Goal: Transaction & Acquisition: Book appointment/travel/reservation

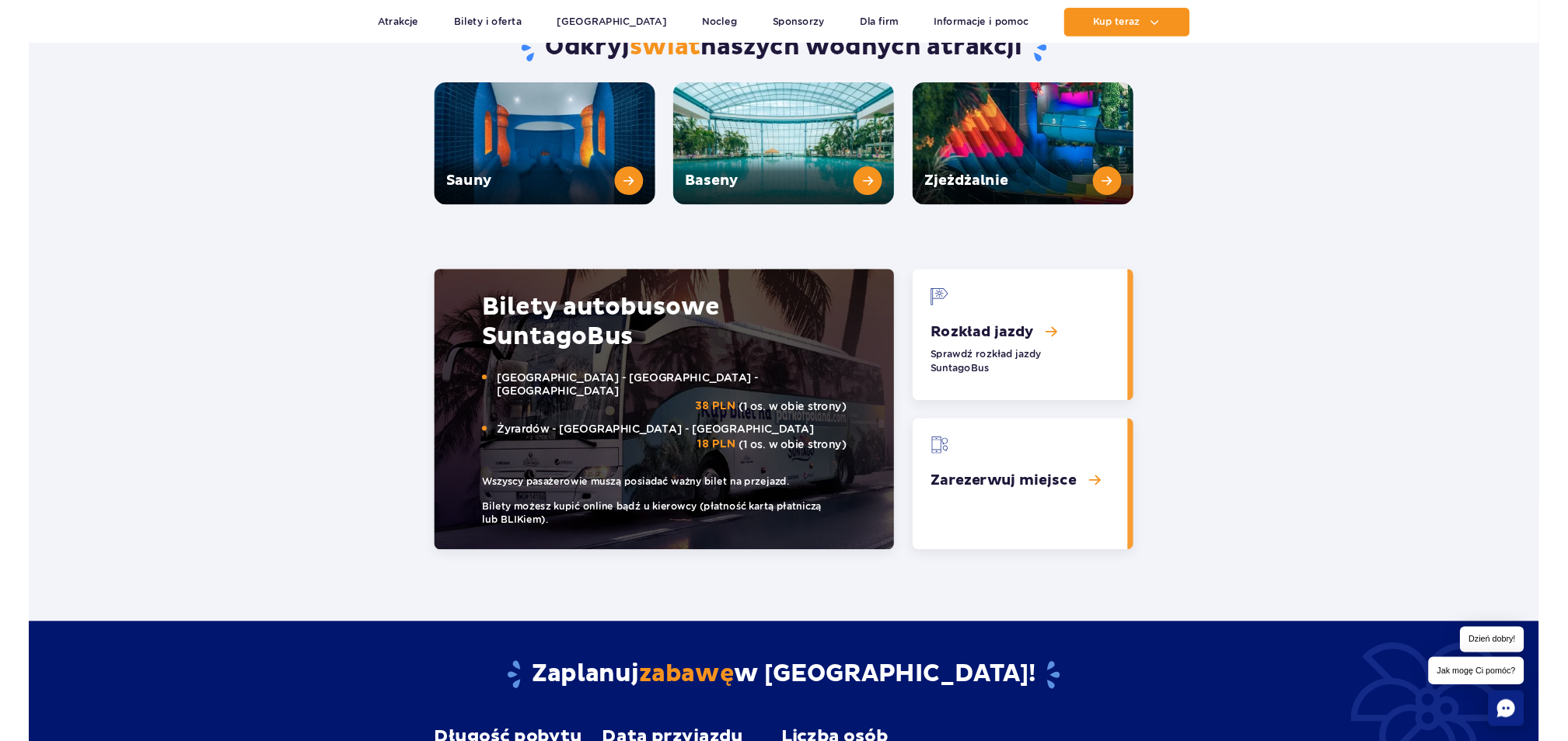
scroll to position [2175, 0]
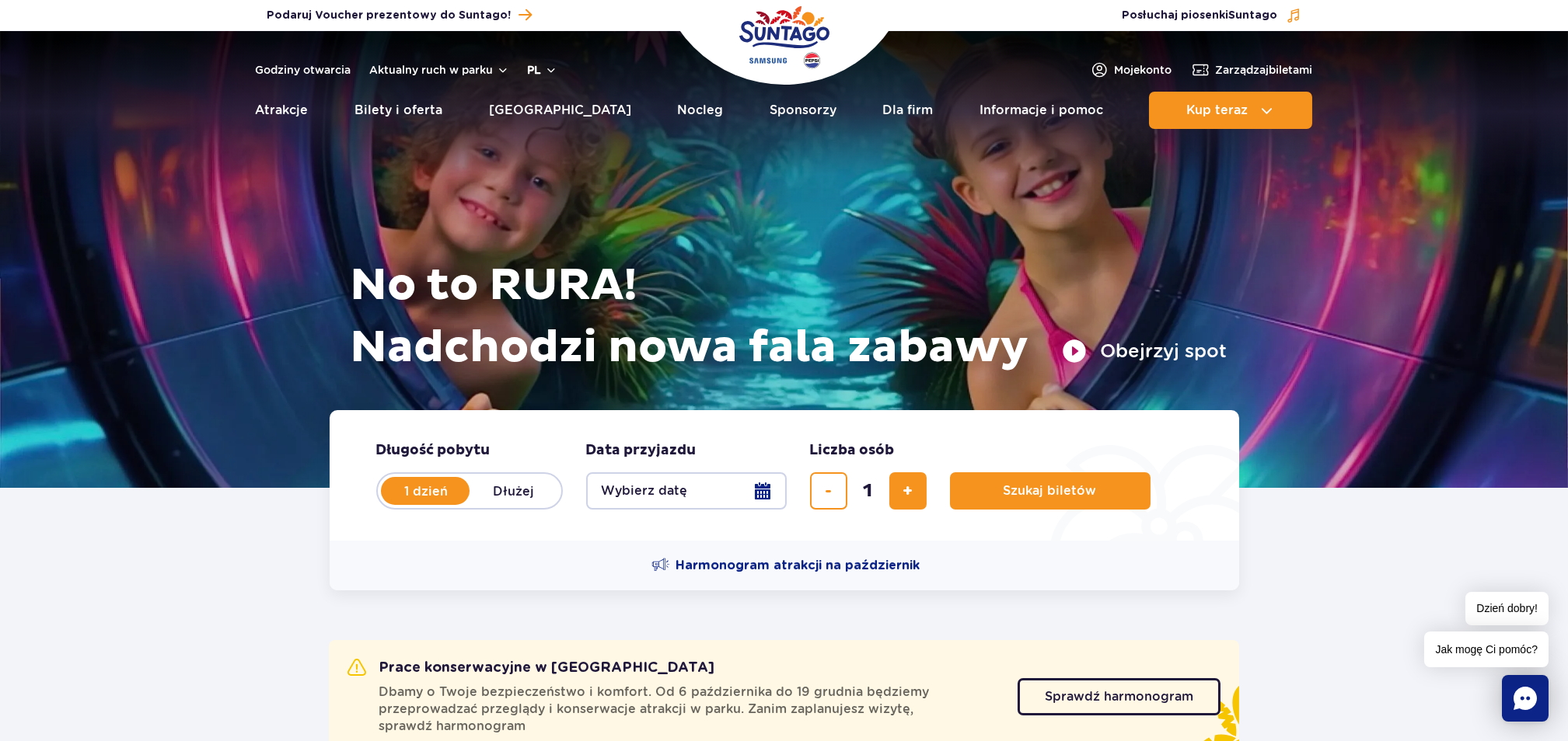
click at [535, 69] on button "pl" at bounding box center [542, 69] width 29 height 16
click at [544, 129] on button "EN" at bounding box center [551, 135] width 44 height 16
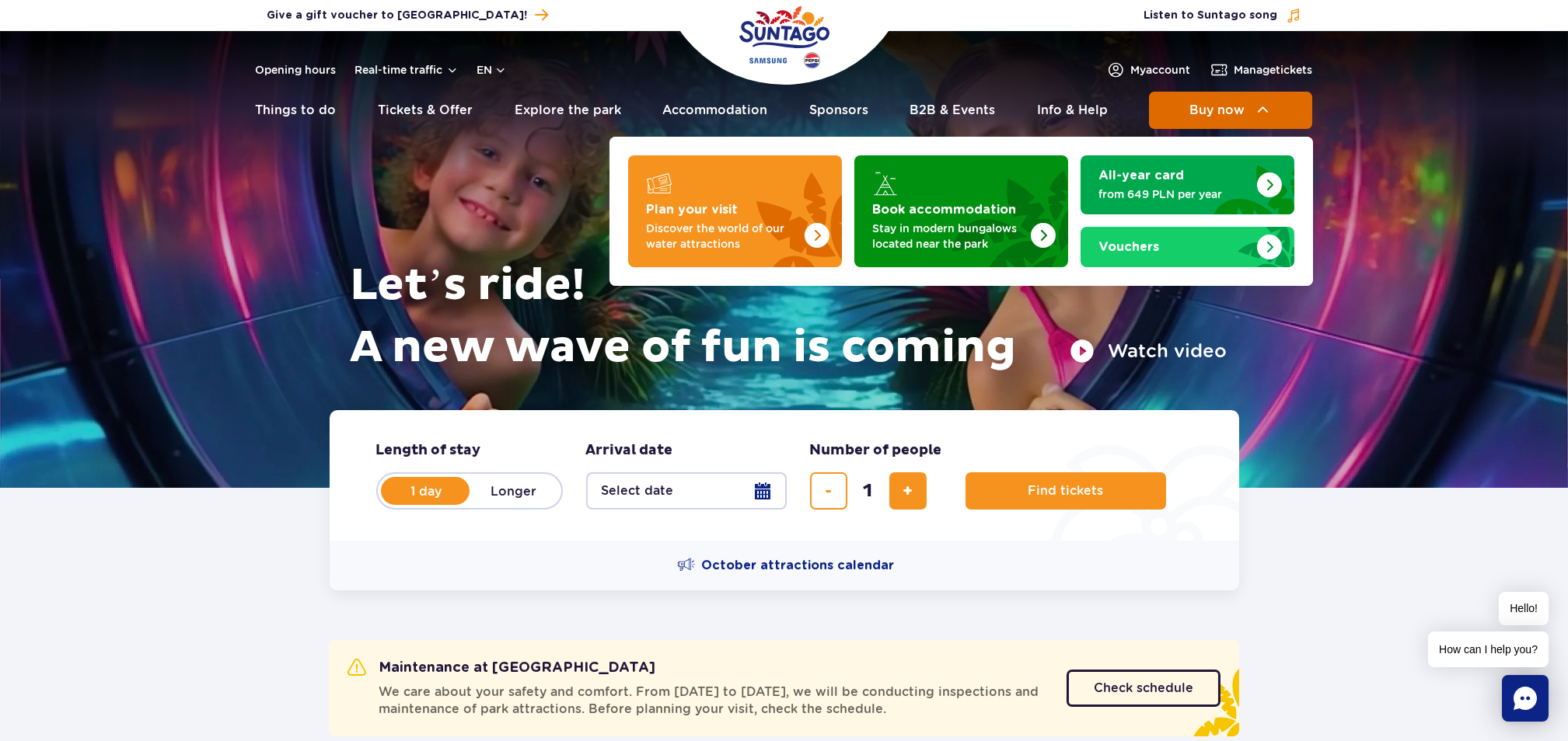
click at [1203, 118] on button "Buy now" at bounding box center [1231, 110] width 164 height 38
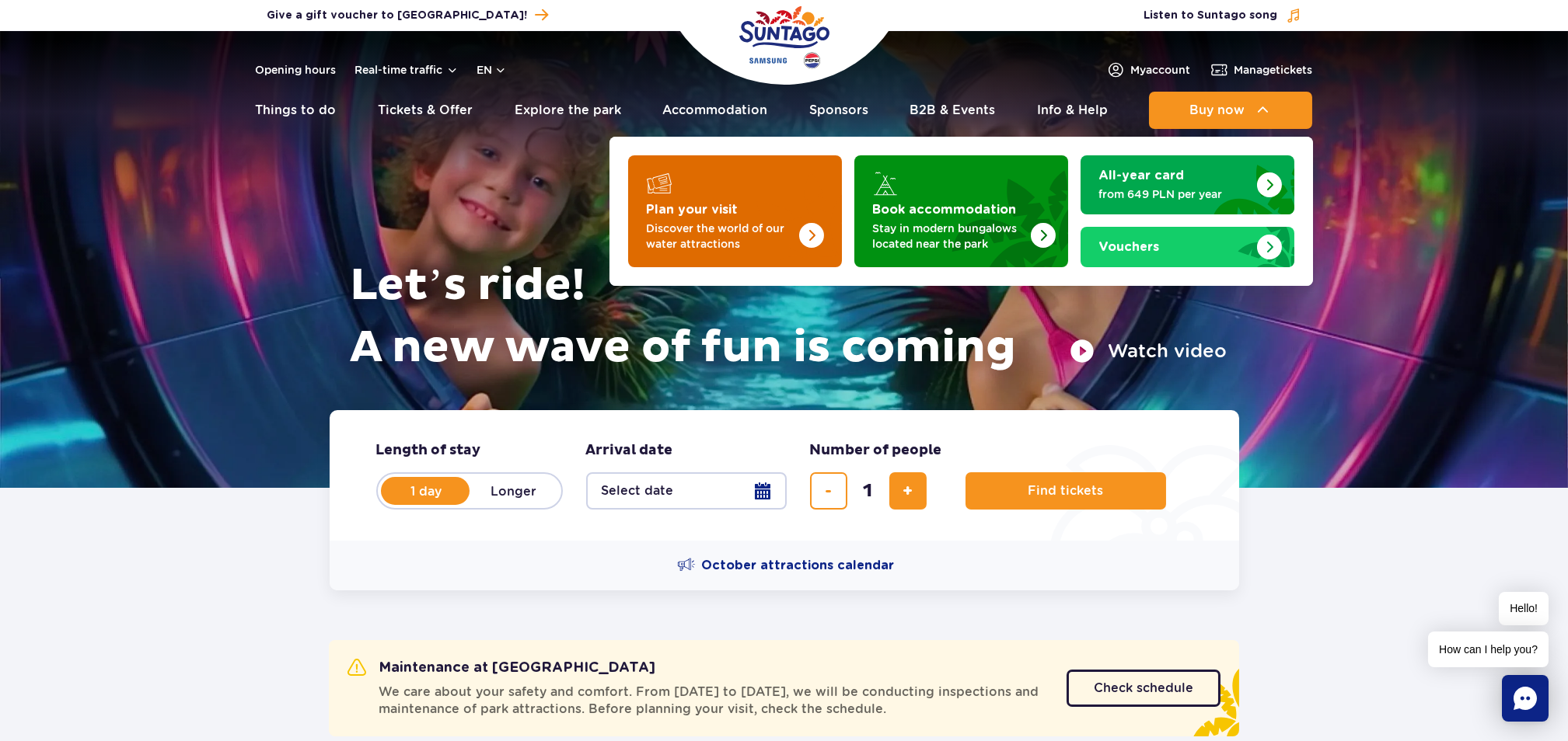
click at [726, 209] on strong "Plan your visit" at bounding box center [693, 209] width 92 height 13
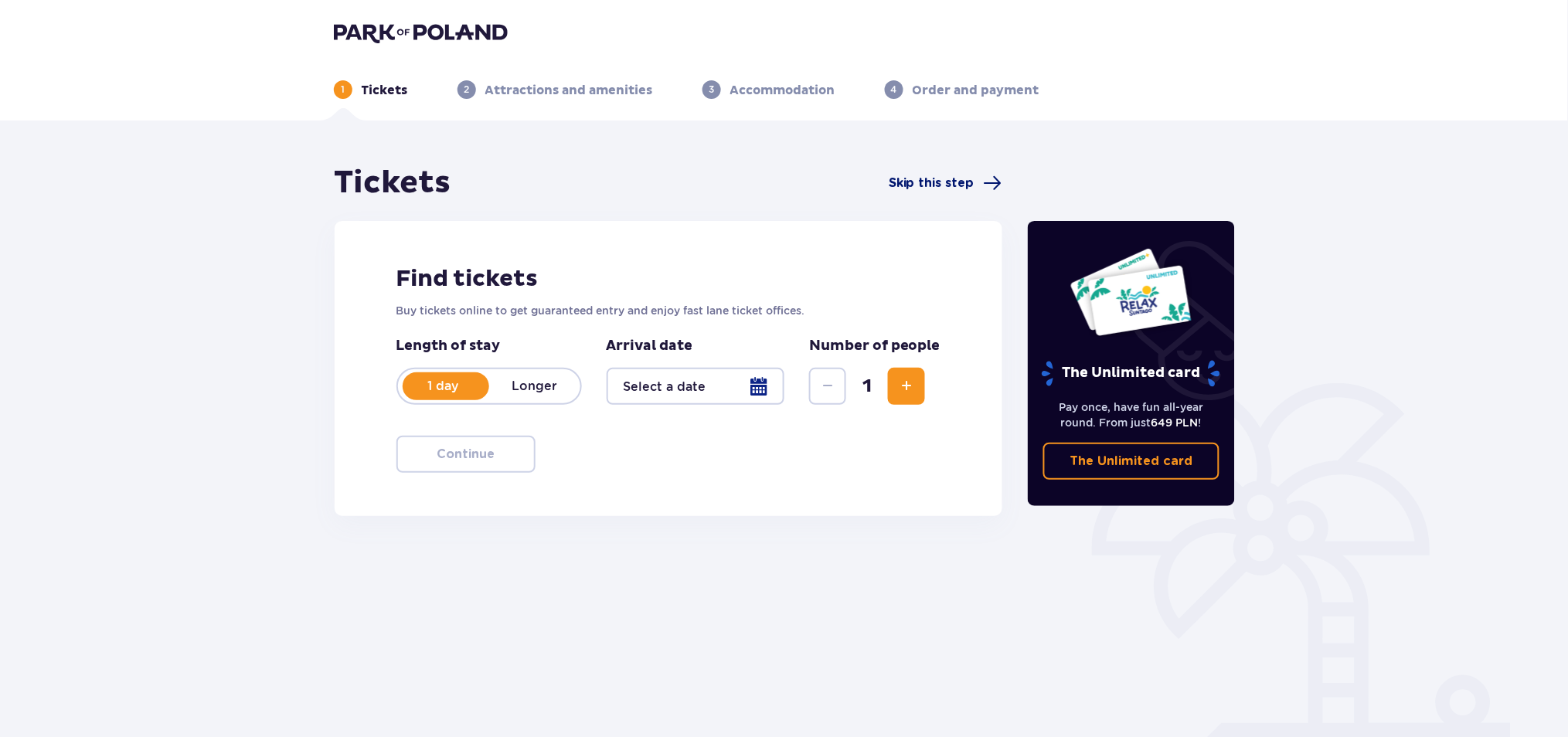
click at [893, 181] on span "Skip this step" at bounding box center [931, 183] width 85 height 17
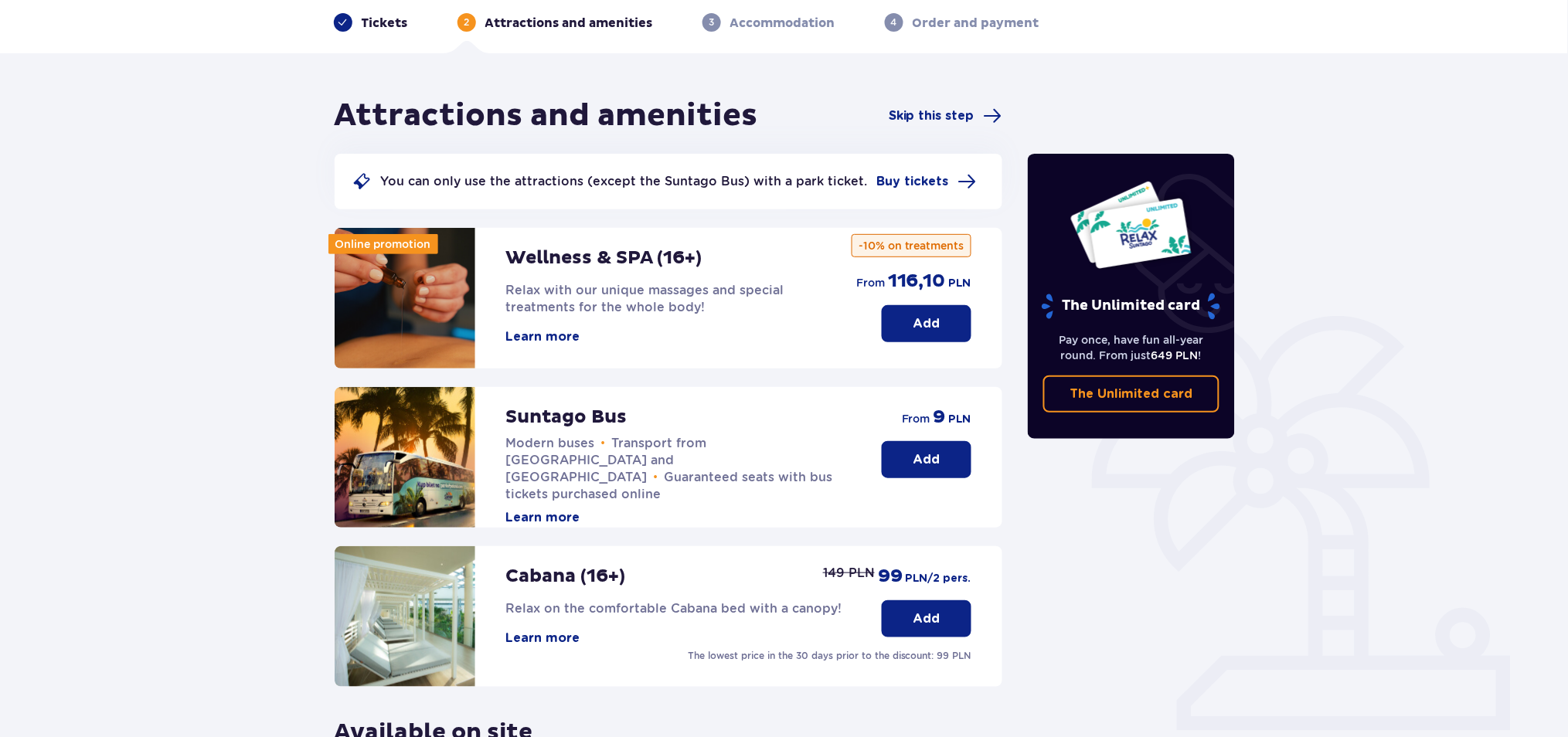
scroll to position [103, 0]
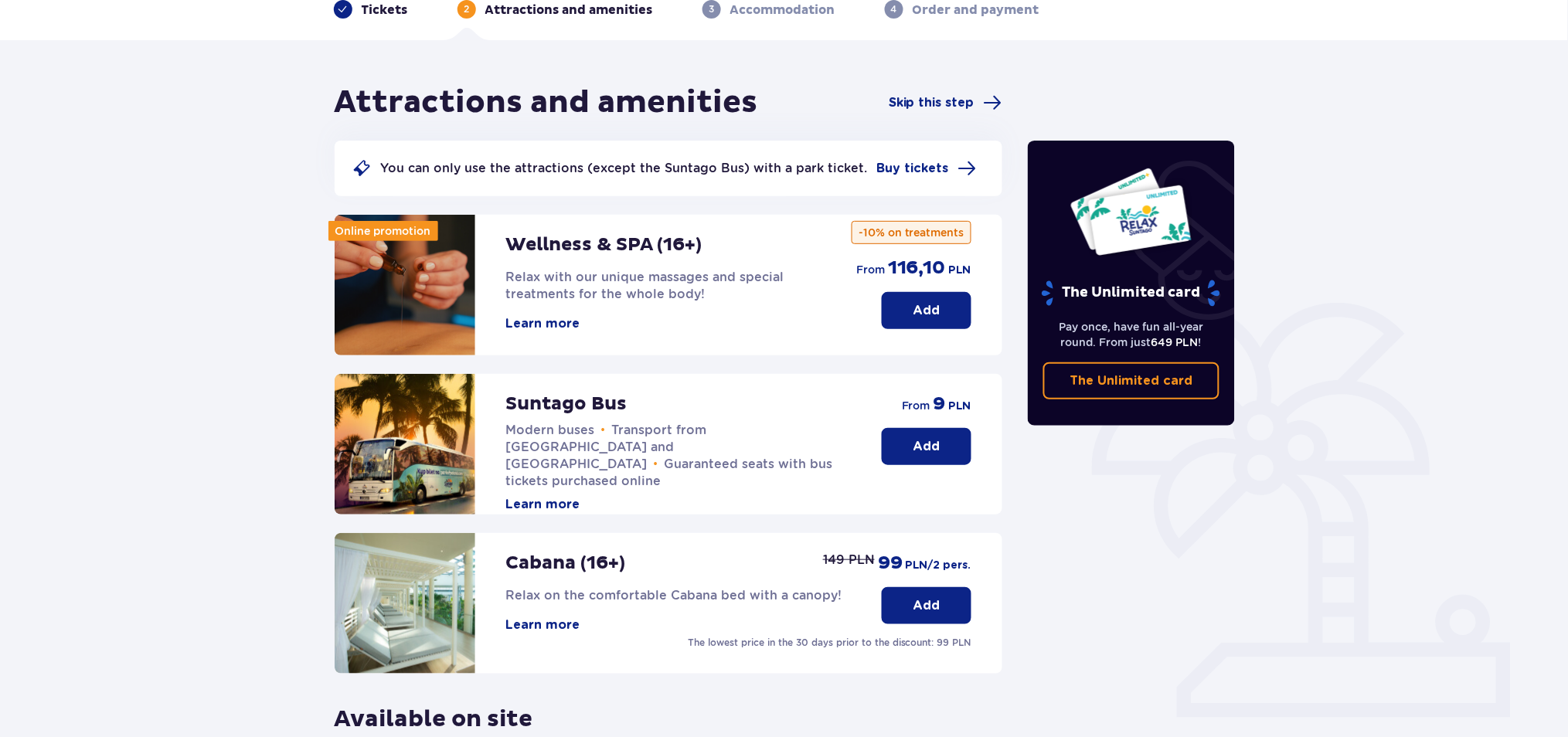
scroll to position [206, 0]
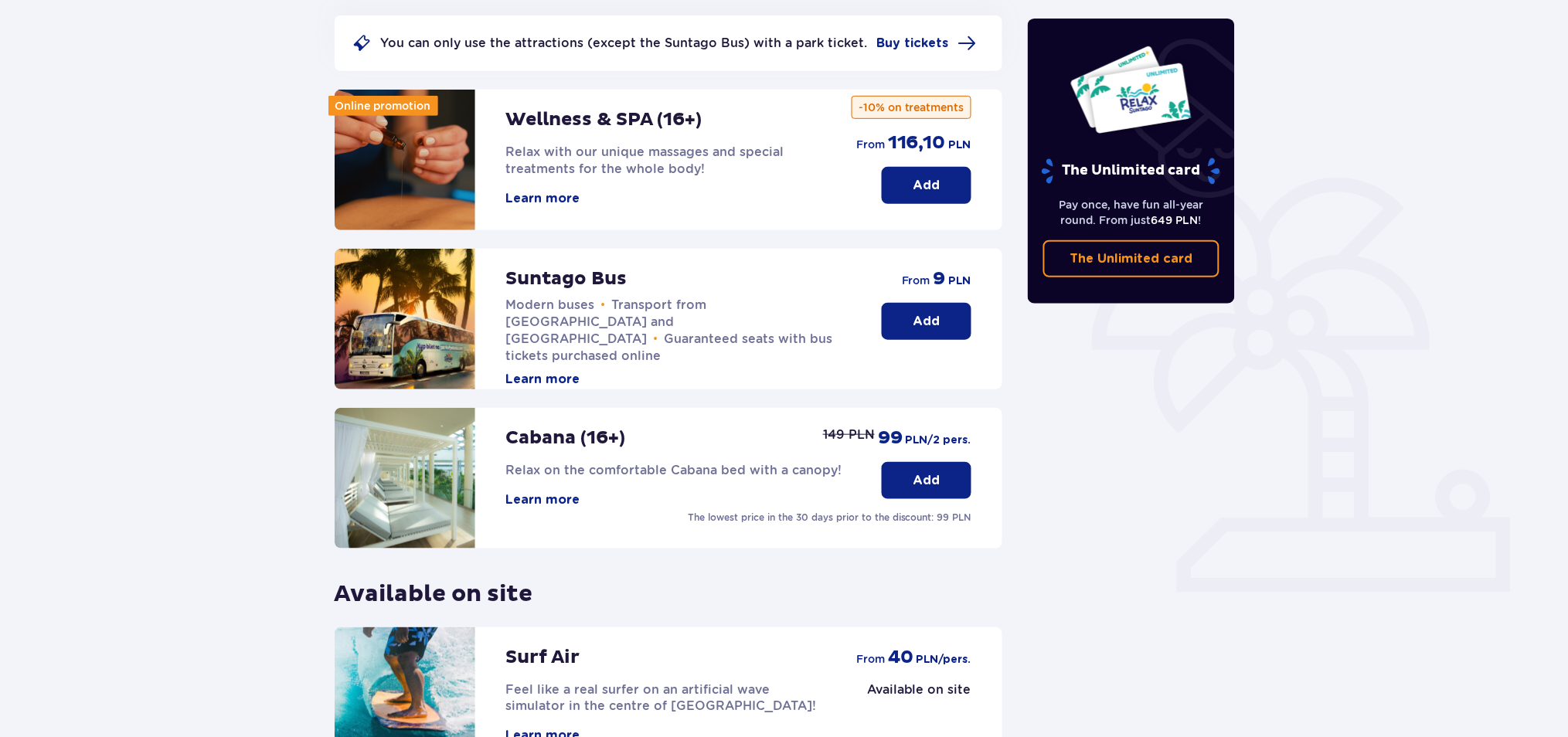
click at [910, 480] on button "Add" at bounding box center [926, 481] width 90 height 37
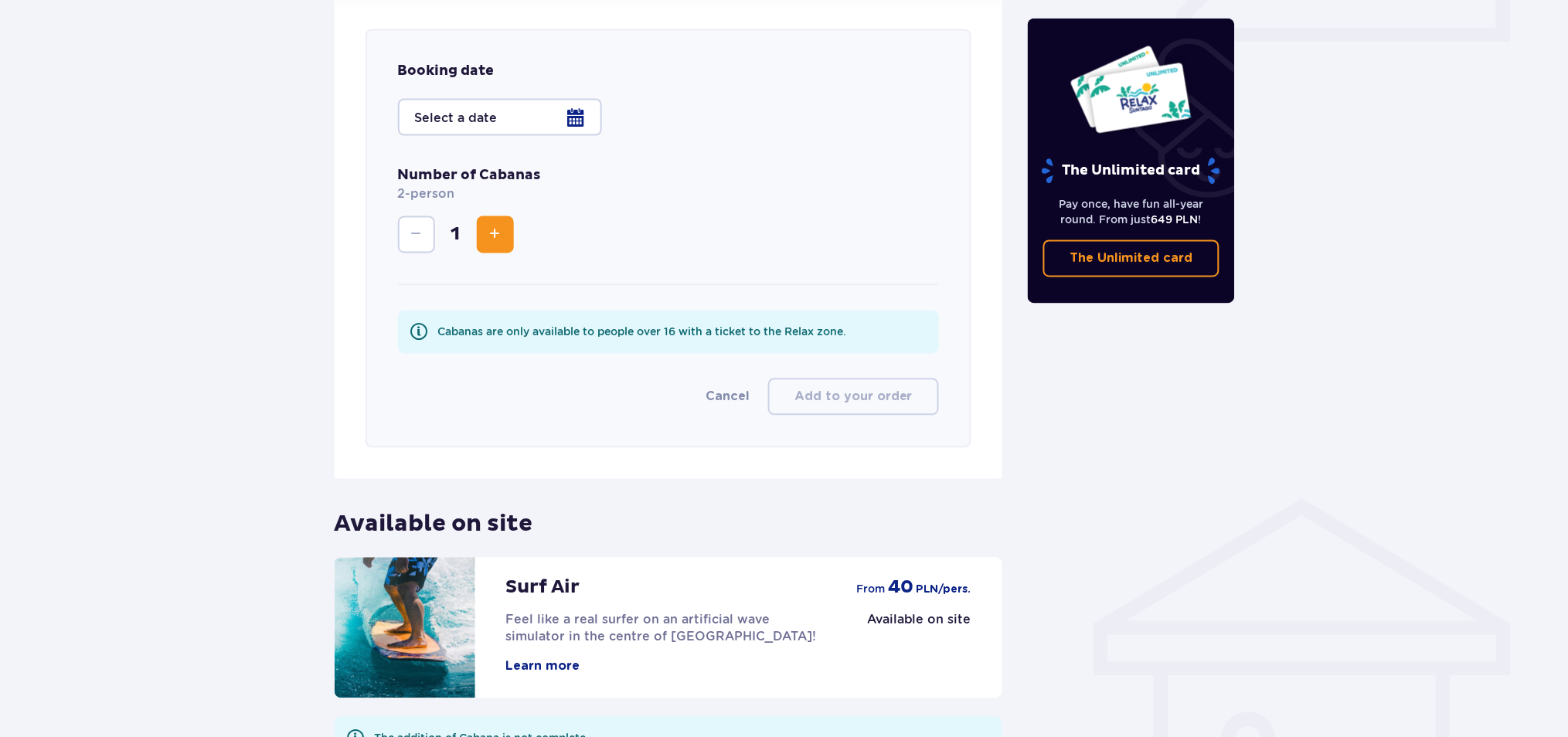
scroll to position [767, 0]
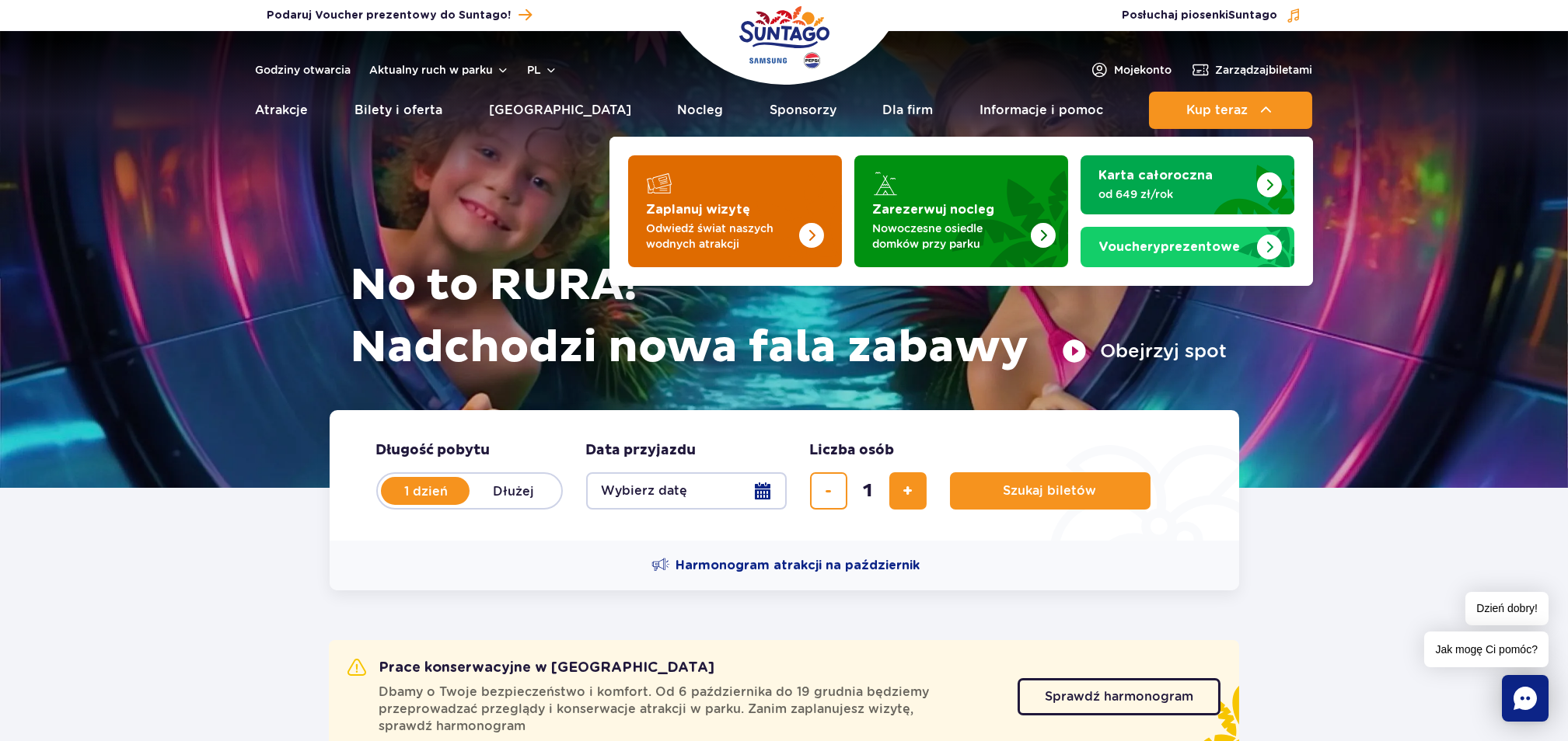
click at [728, 207] on strong "Zaplanuj wizytę" at bounding box center [699, 209] width 104 height 13
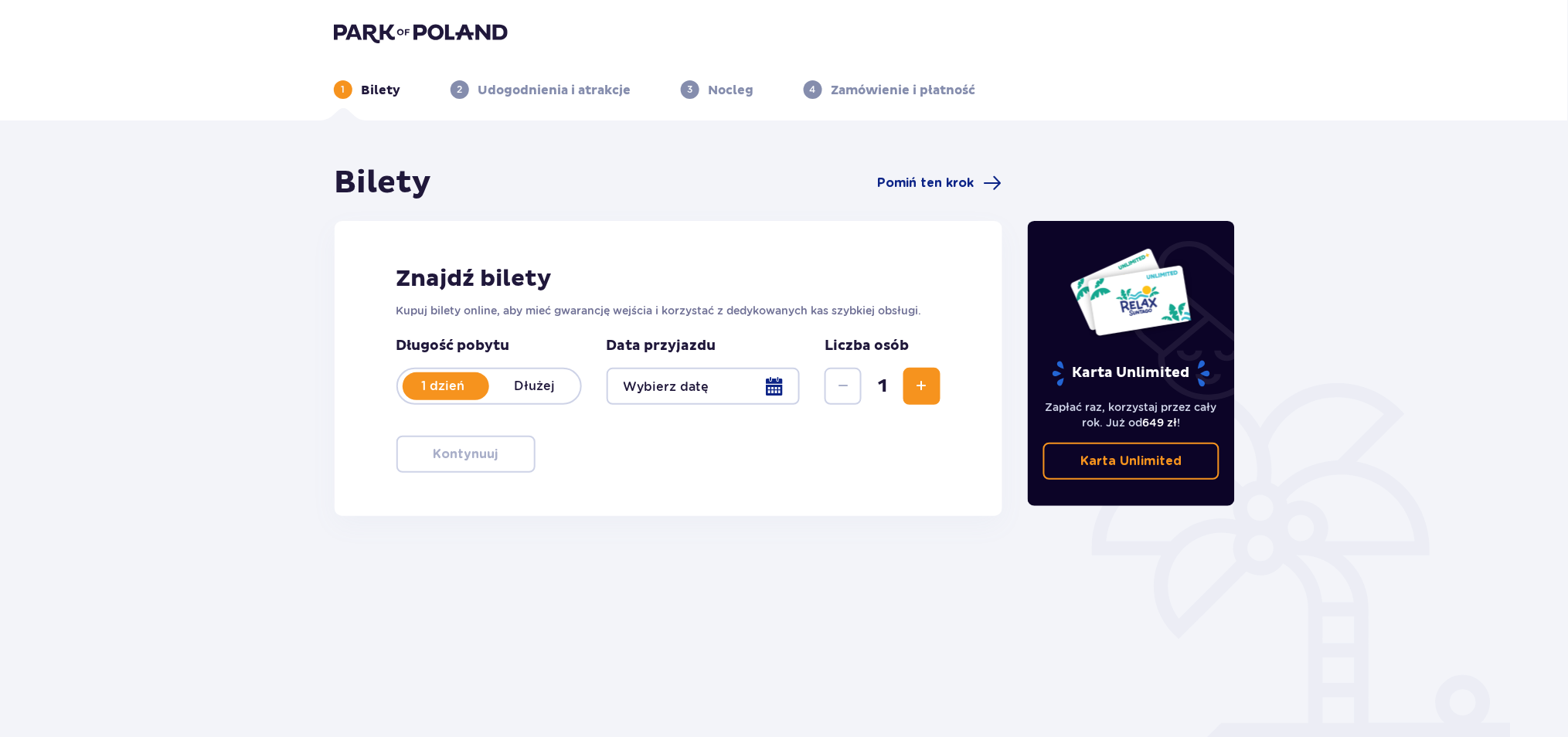
click at [663, 376] on div at bounding box center [704, 386] width 194 height 37
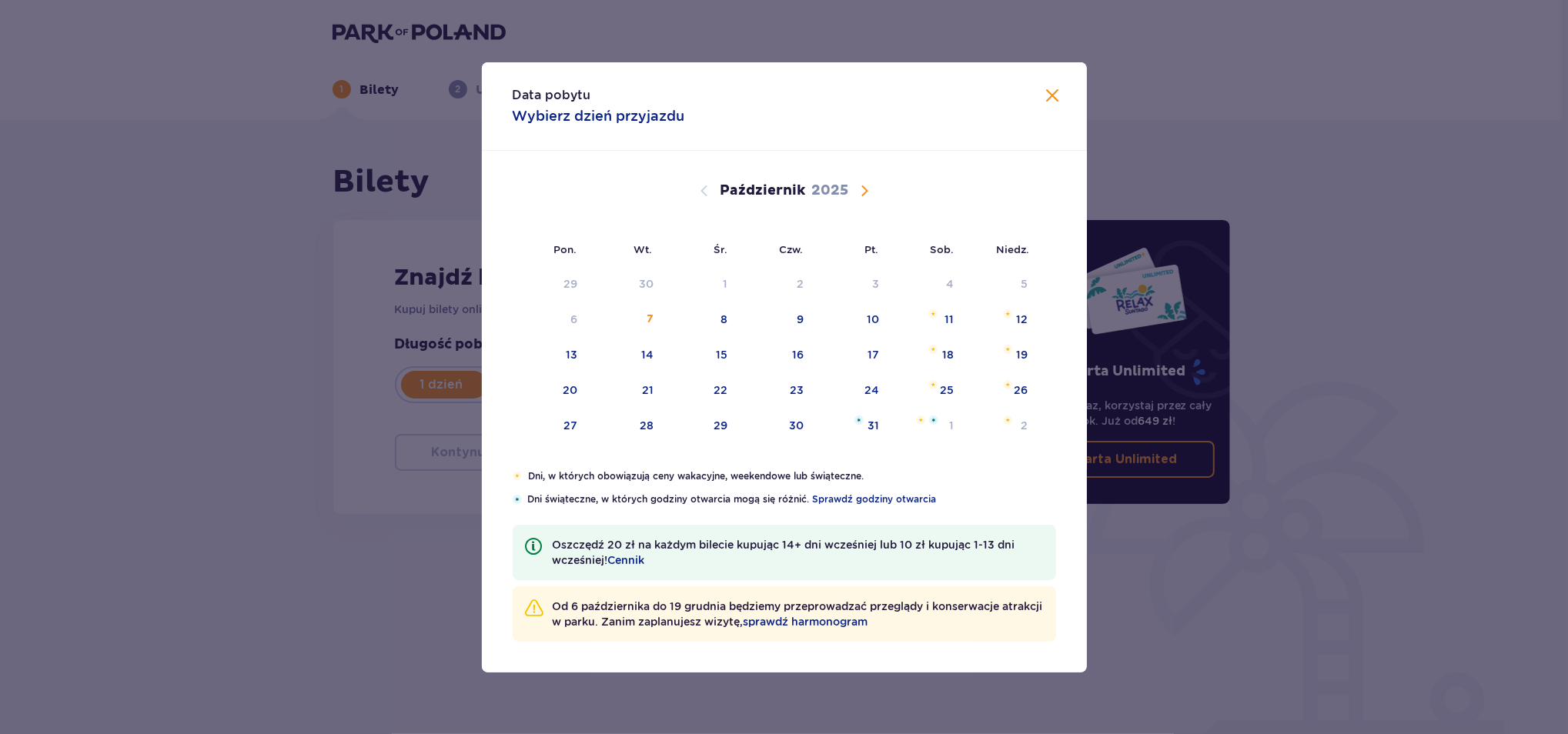
click at [863, 196] on span "Następny miesiąc" at bounding box center [865, 191] width 18 height 18
click at [864, 191] on span "Następny miesiąc" at bounding box center [865, 191] width 18 height 18
click at [878, 383] on div "26" at bounding box center [851, 391] width 74 height 34
type input "26.12.25"
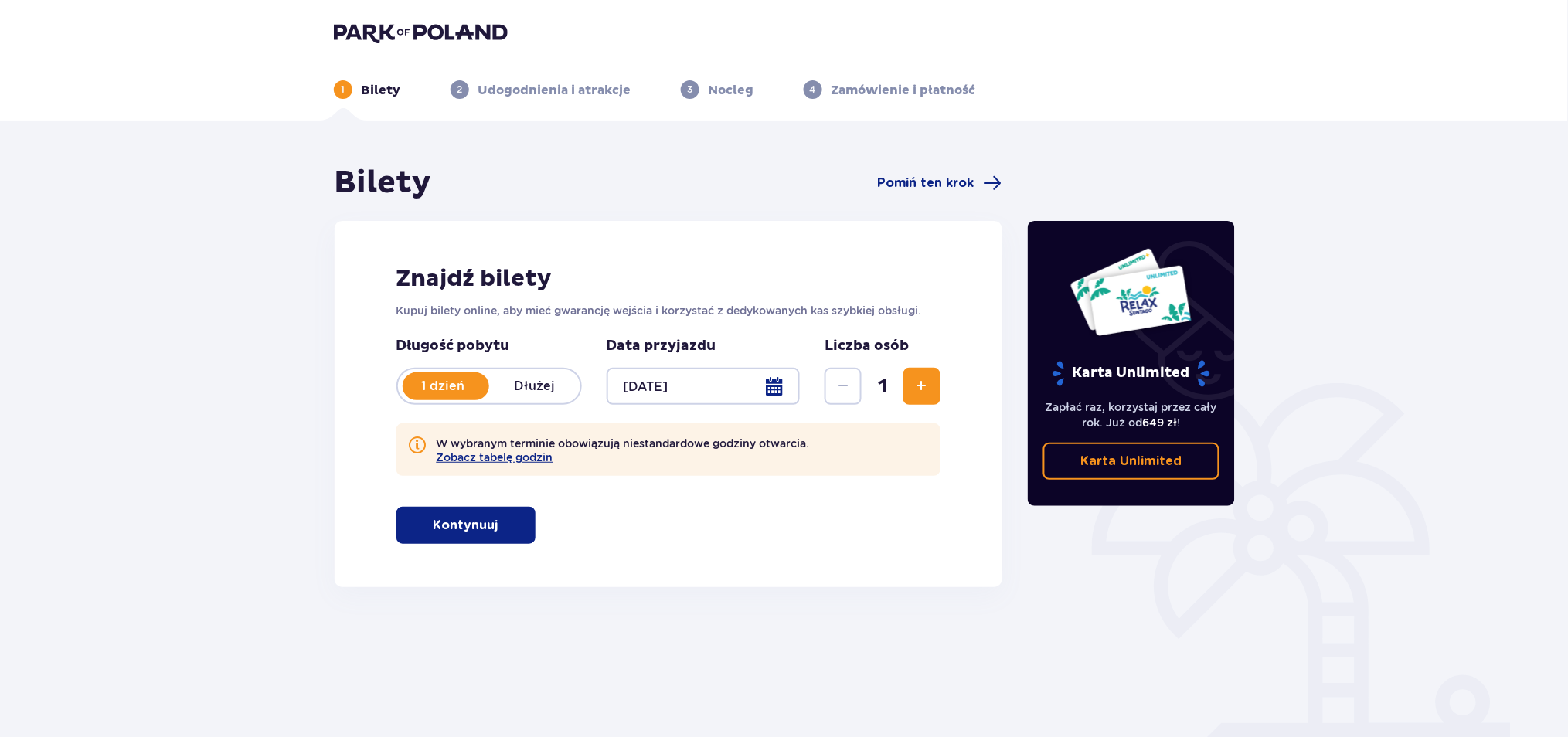
click at [468, 525] on p "Kontynuuj" at bounding box center [466, 525] width 65 height 17
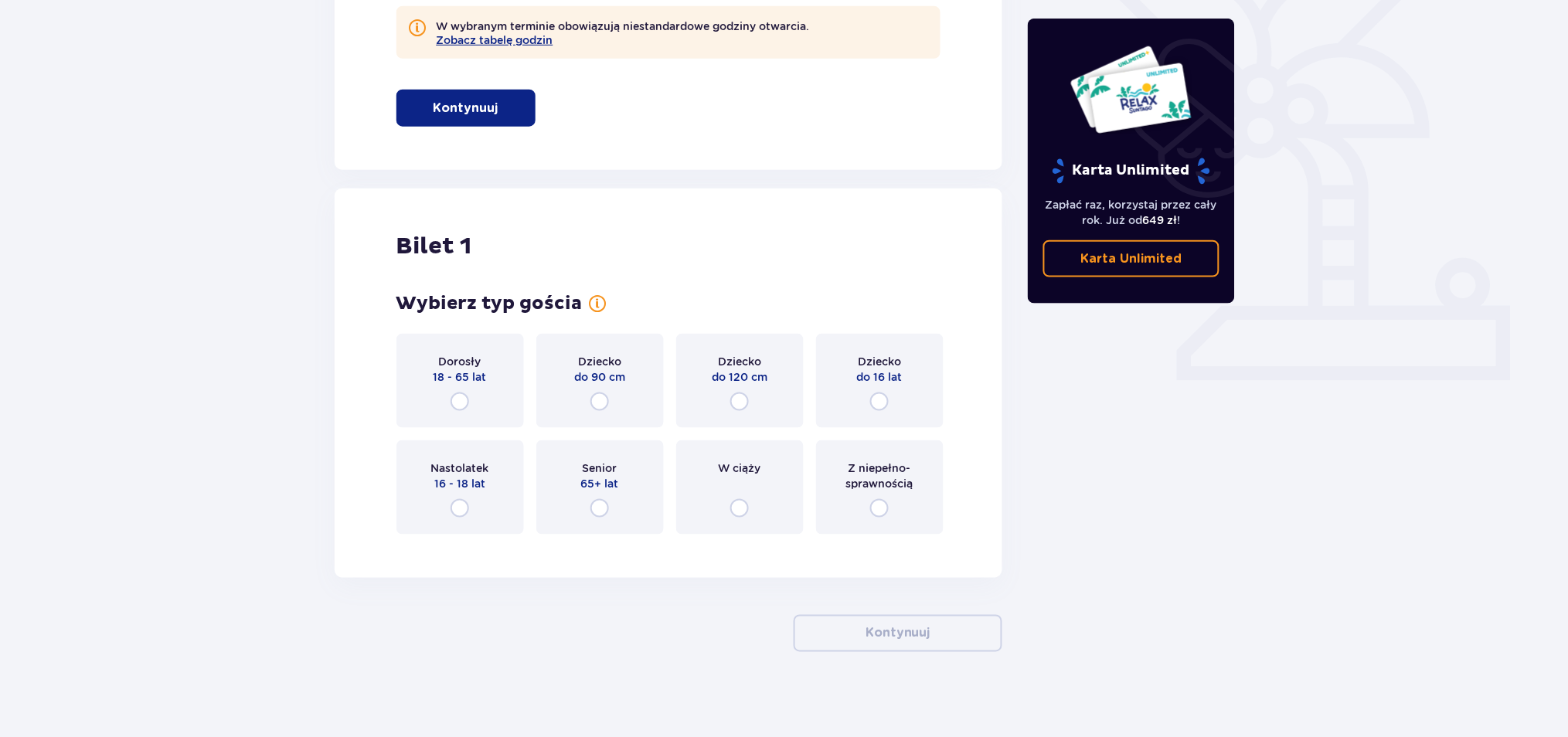
scroll to position [425, 0]
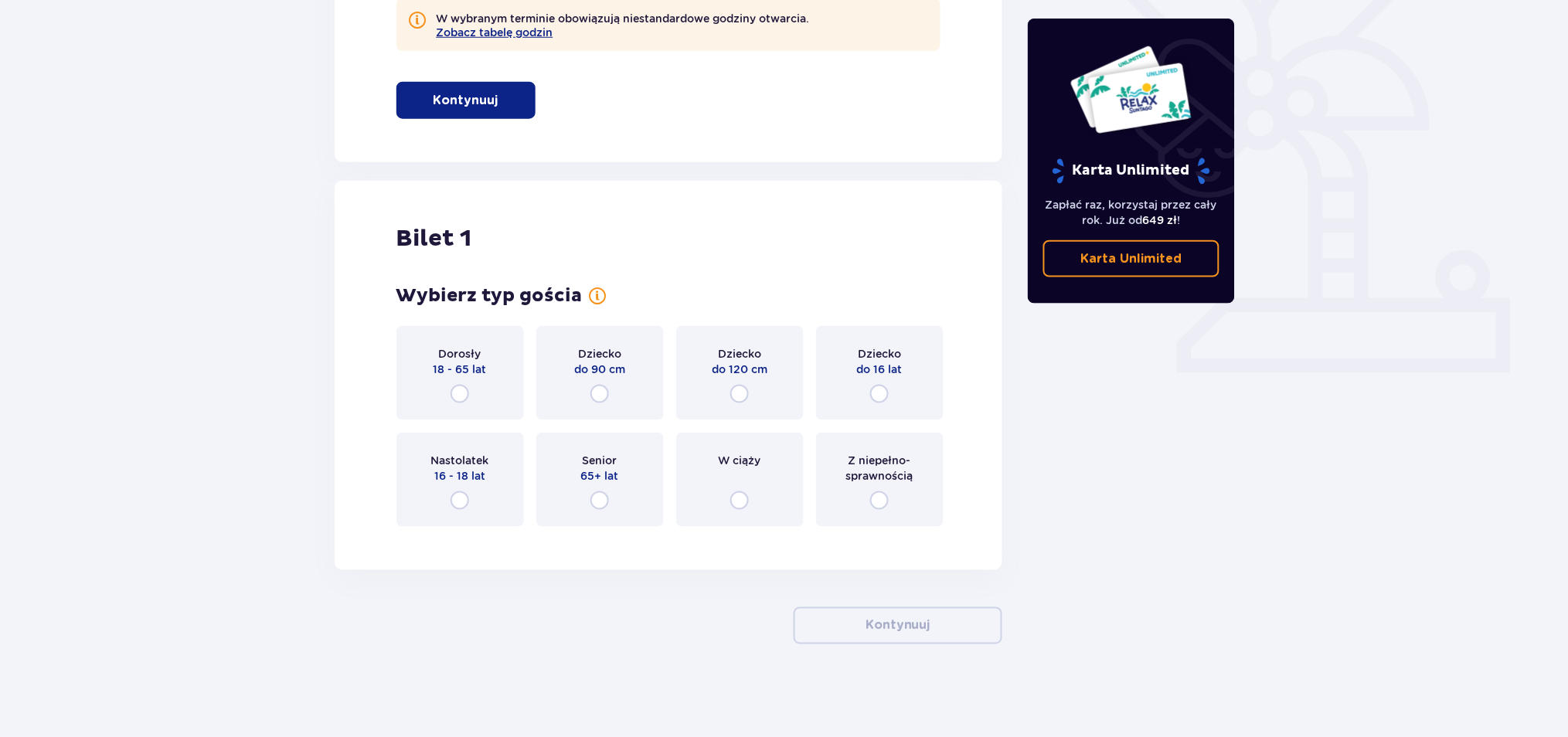
click at [464, 392] on input "radio" at bounding box center [460, 394] width 18 height 18
radio input "true"
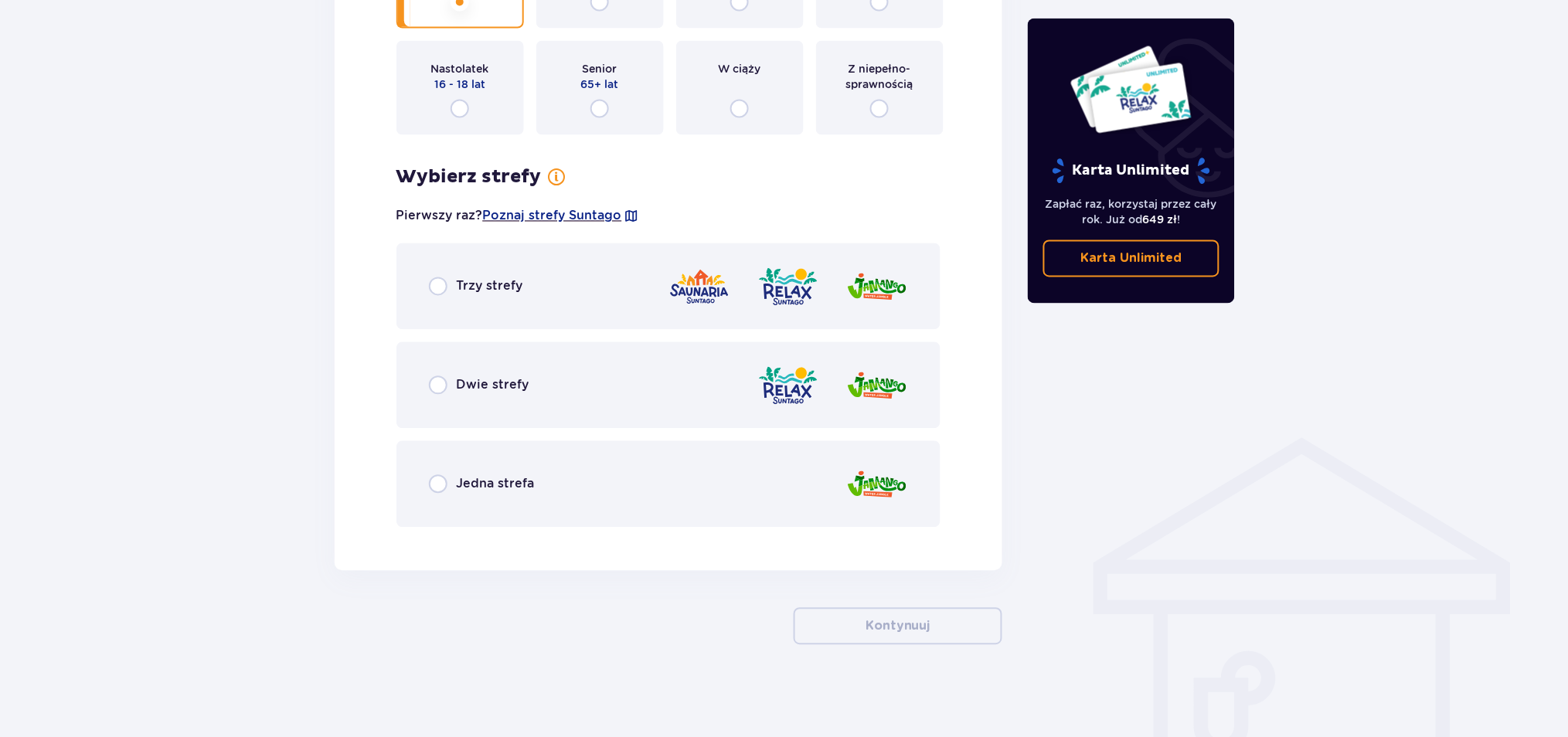
scroll to position [818, 0]
click at [437, 281] on input "radio" at bounding box center [438, 286] width 18 height 18
radio input "true"
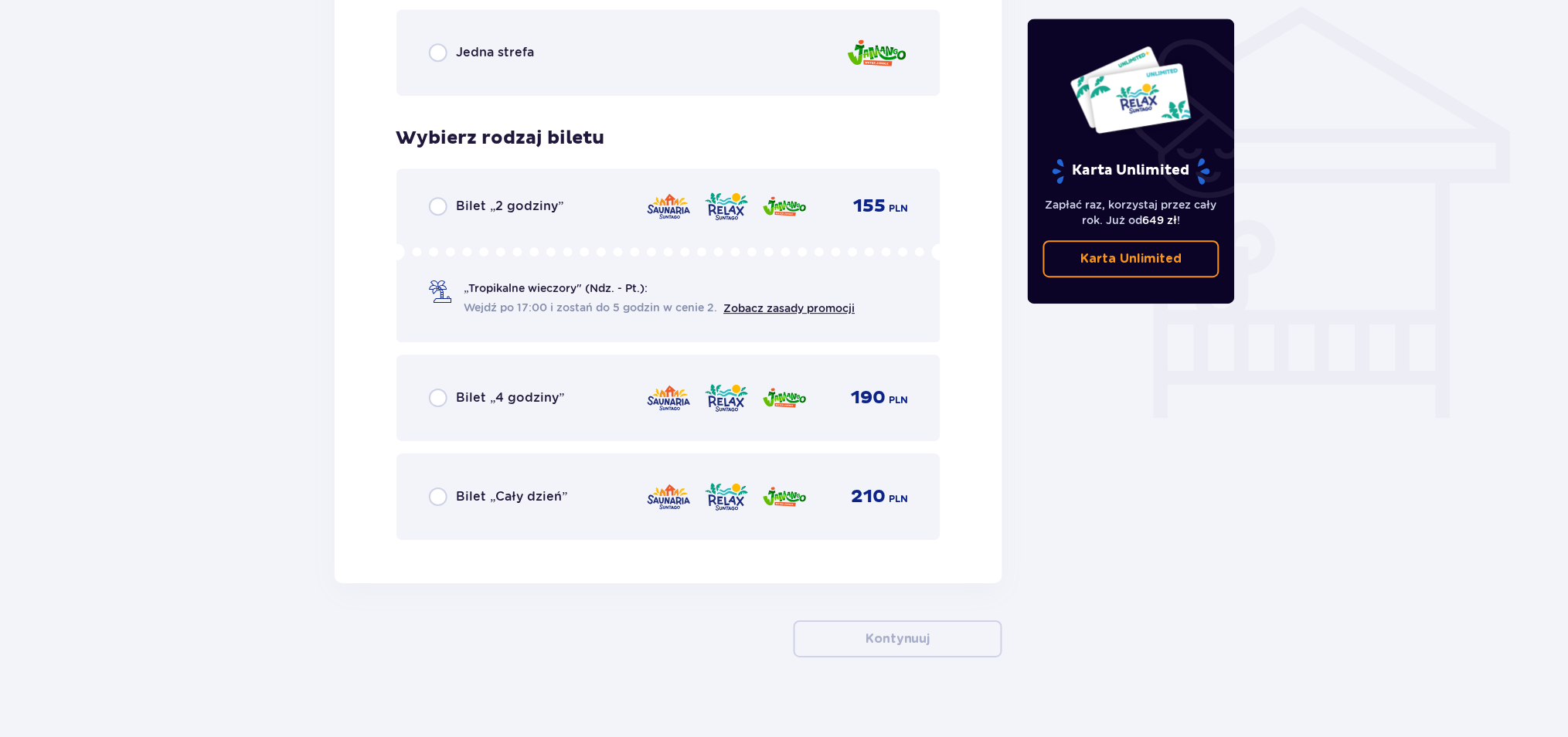
scroll to position [1262, 0]
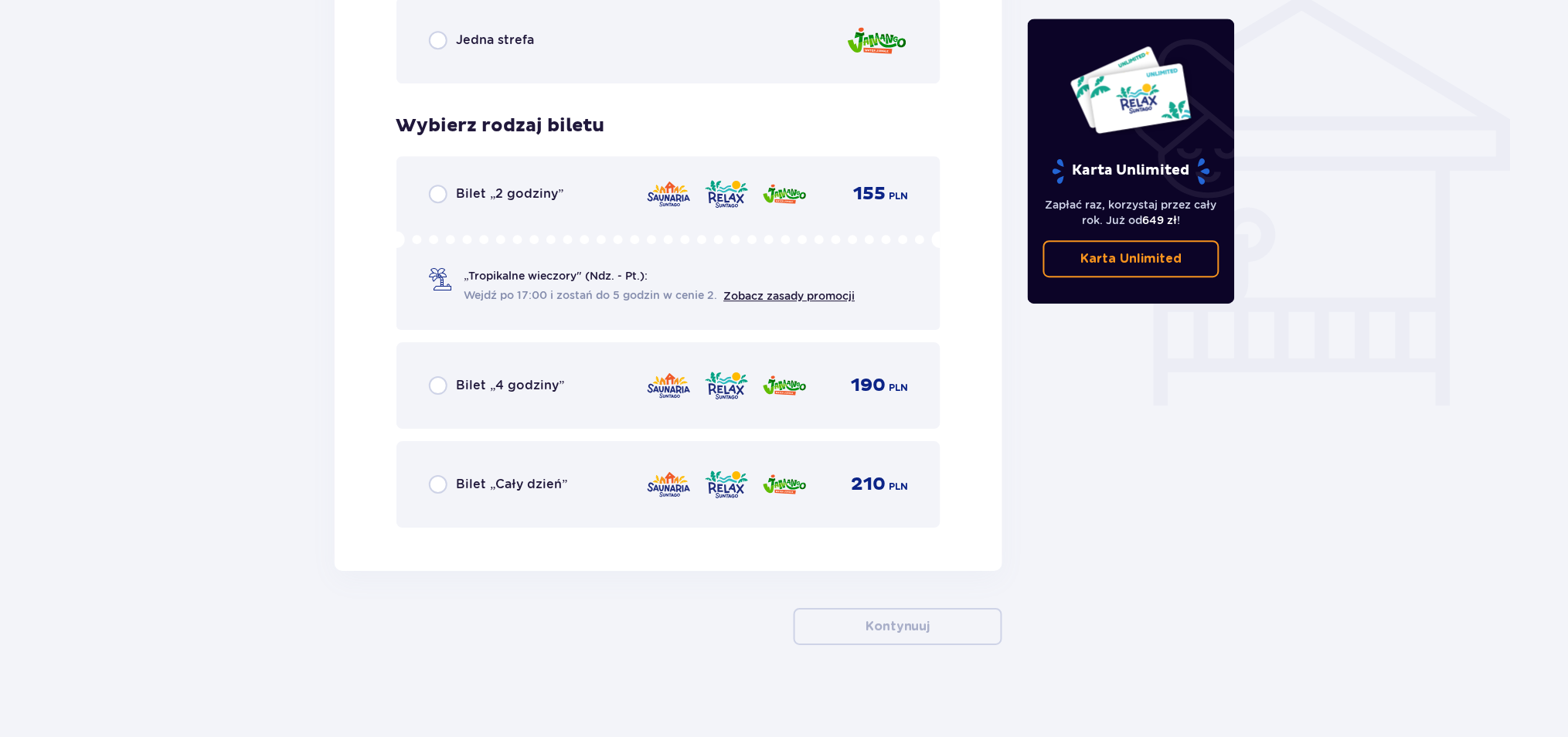
click at [448, 487] on div "Bilet „Cały dzień”" at bounding box center [499, 485] width 139 height 18
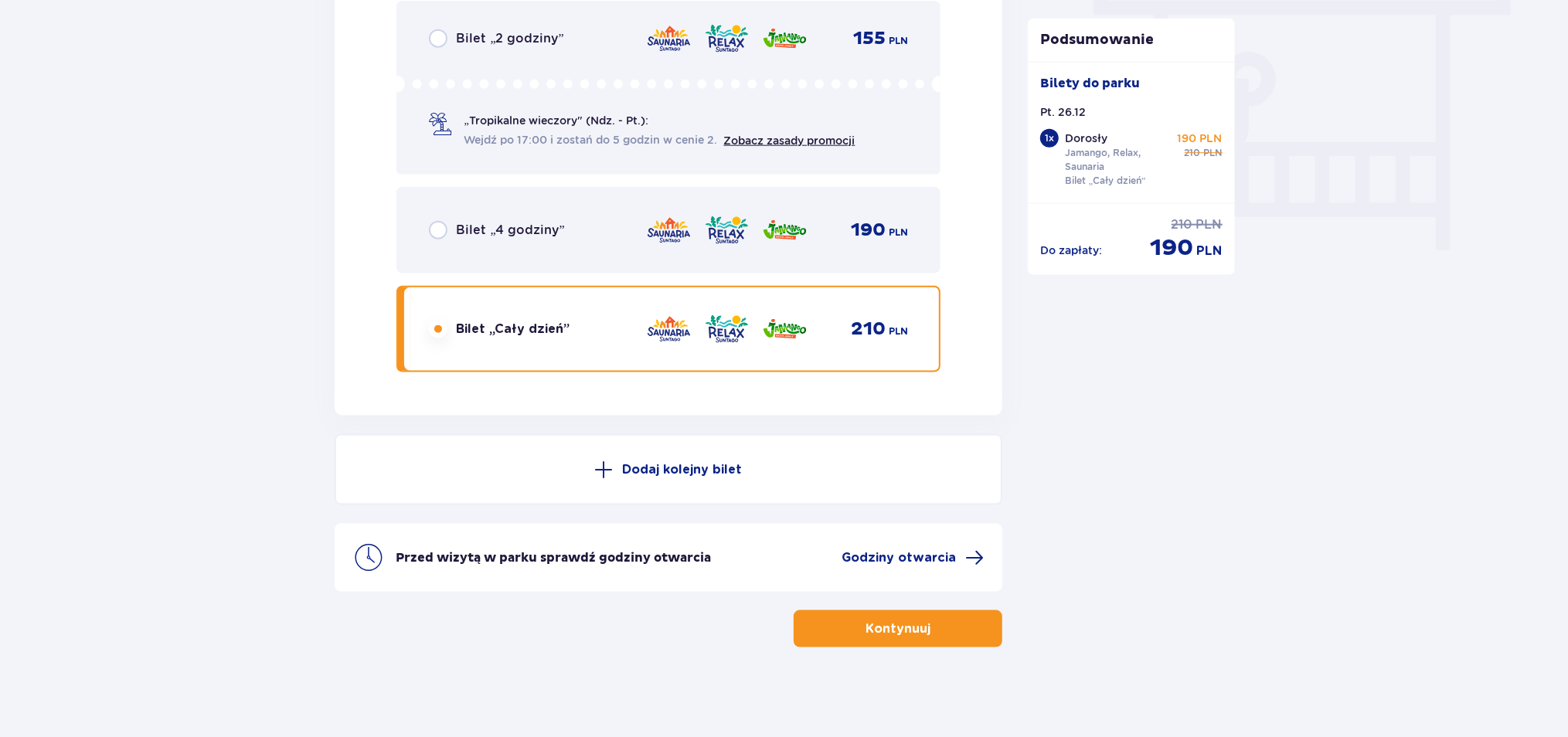
scroll to position [1417, 0]
